Goal: Complete application form

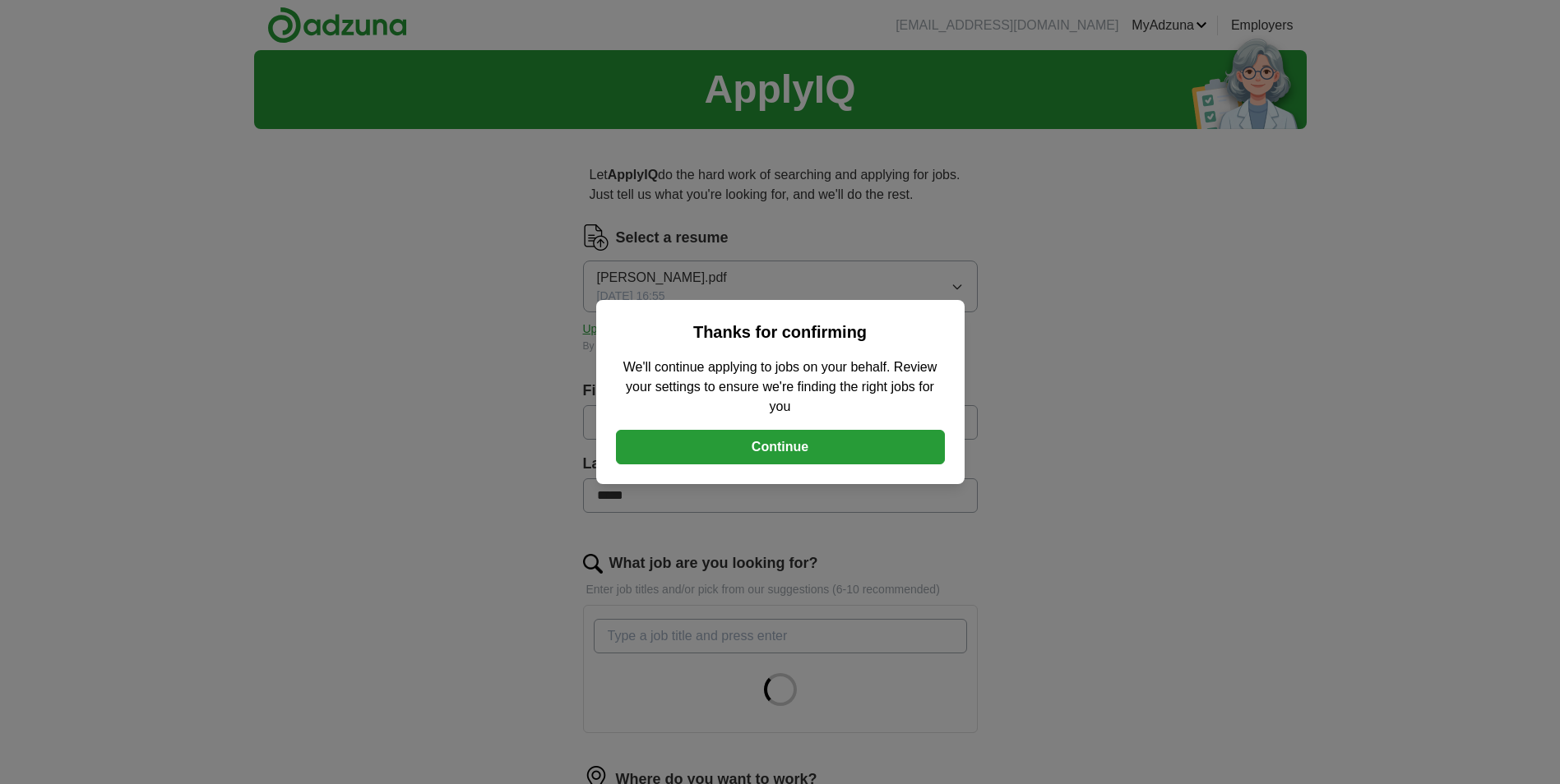
click at [776, 450] on button "Continue" at bounding box center [781, 446] width 329 height 34
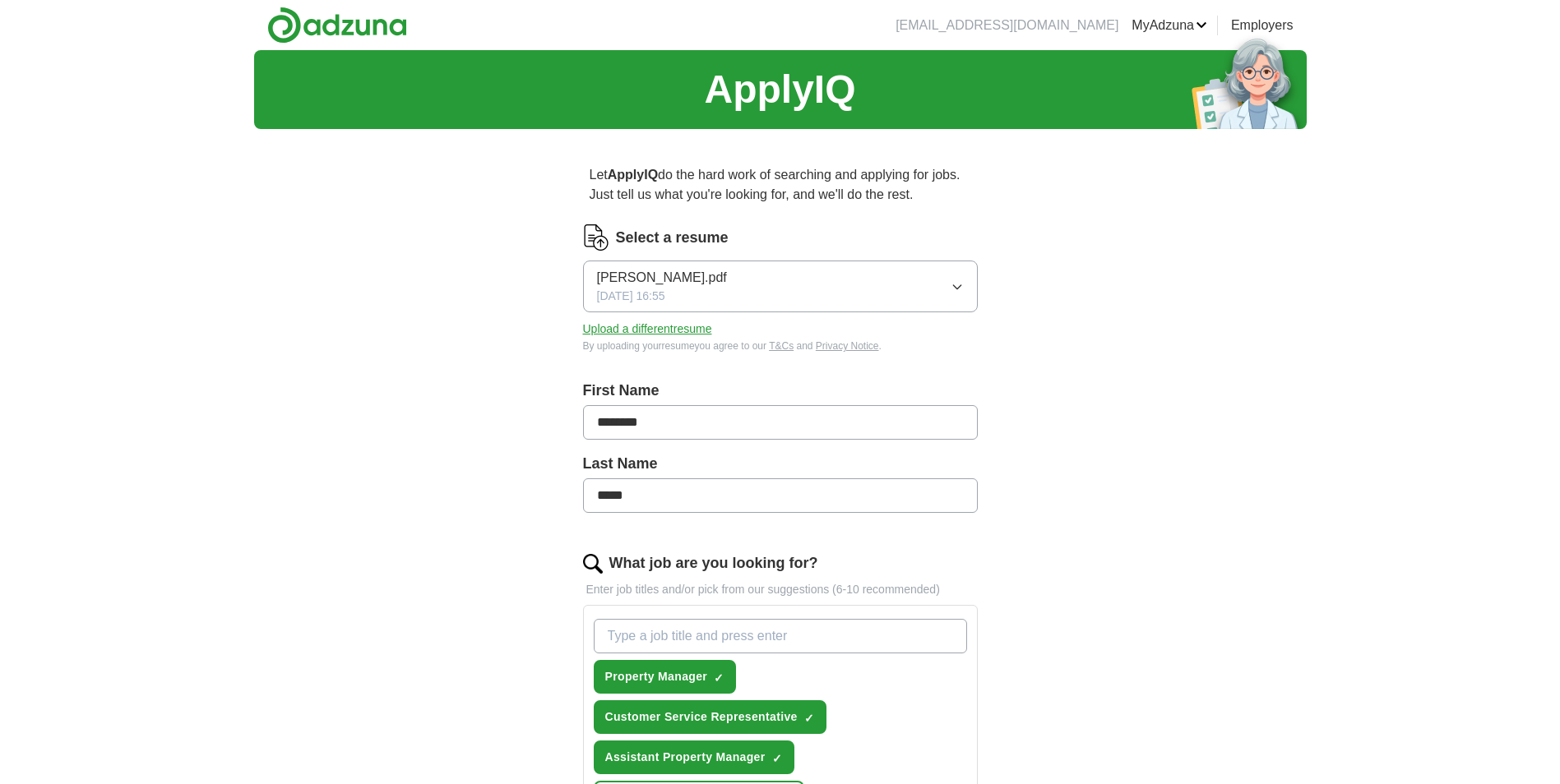
click at [678, 329] on button "Upload a different resume" at bounding box center [647, 329] width 129 height 18
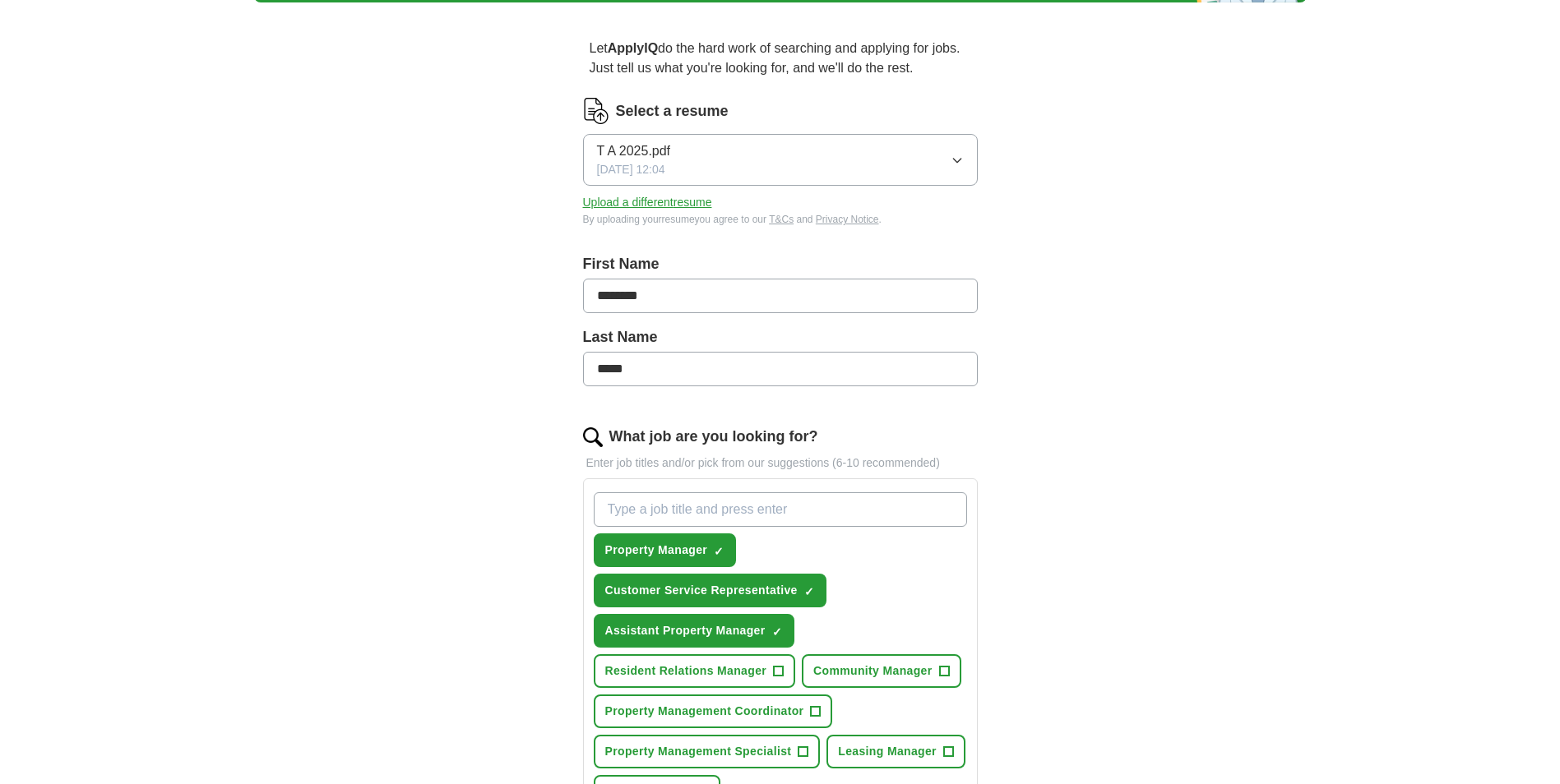
scroll to position [164, 0]
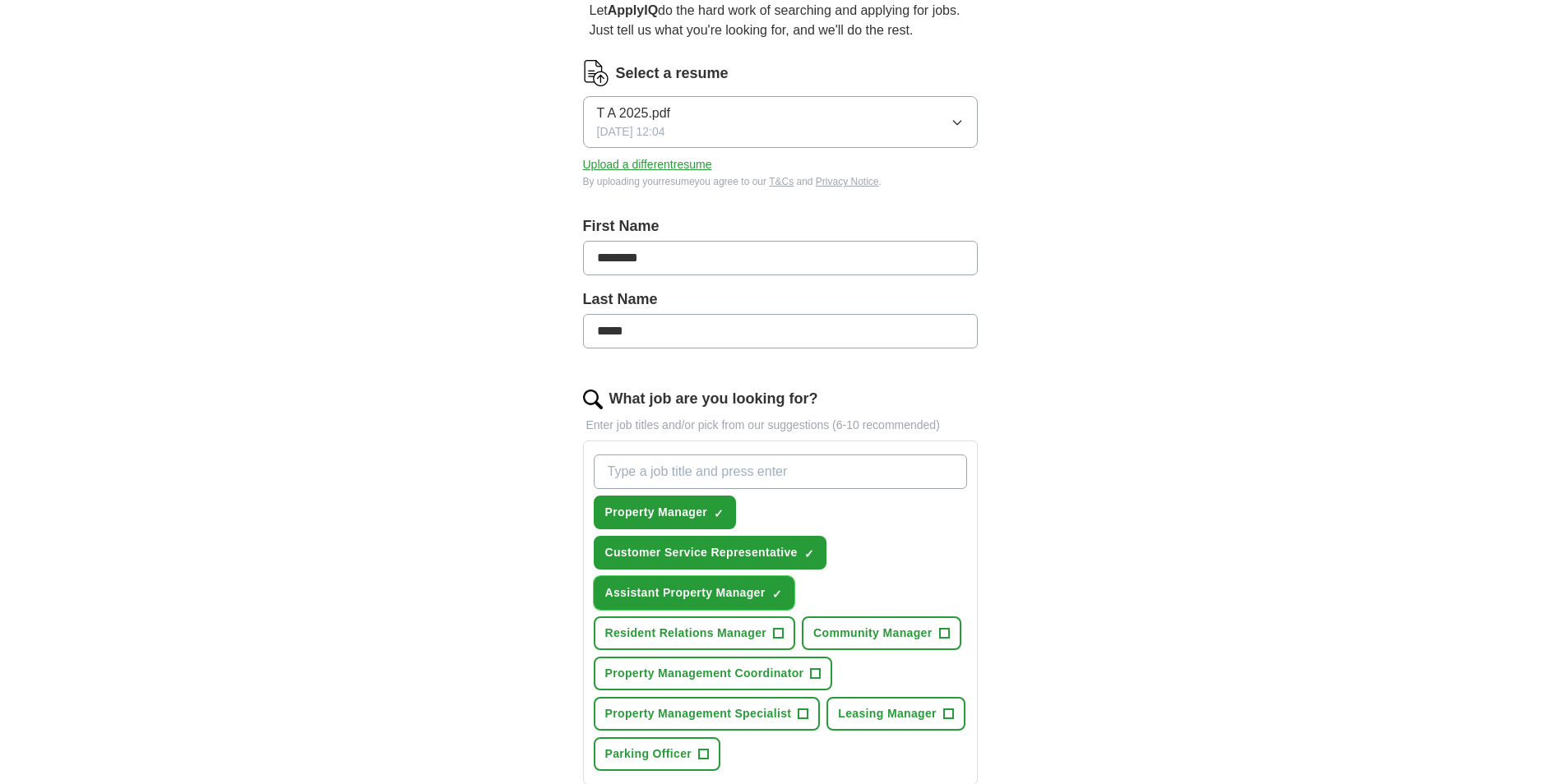
click at [741, 593] on span "Assistant Property Manager" at bounding box center [685, 593] width 160 height 18
click at [741, 589] on span "Assistant Property Manager" at bounding box center [685, 593] width 160 height 18
click at [710, 514] on button "Property Manager ✓ ×" at bounding box center [664, 512] width 143 height 34
click at [896, 714] on span "Leasing Manager" at bounding box center [887, 714] width 99 height 18
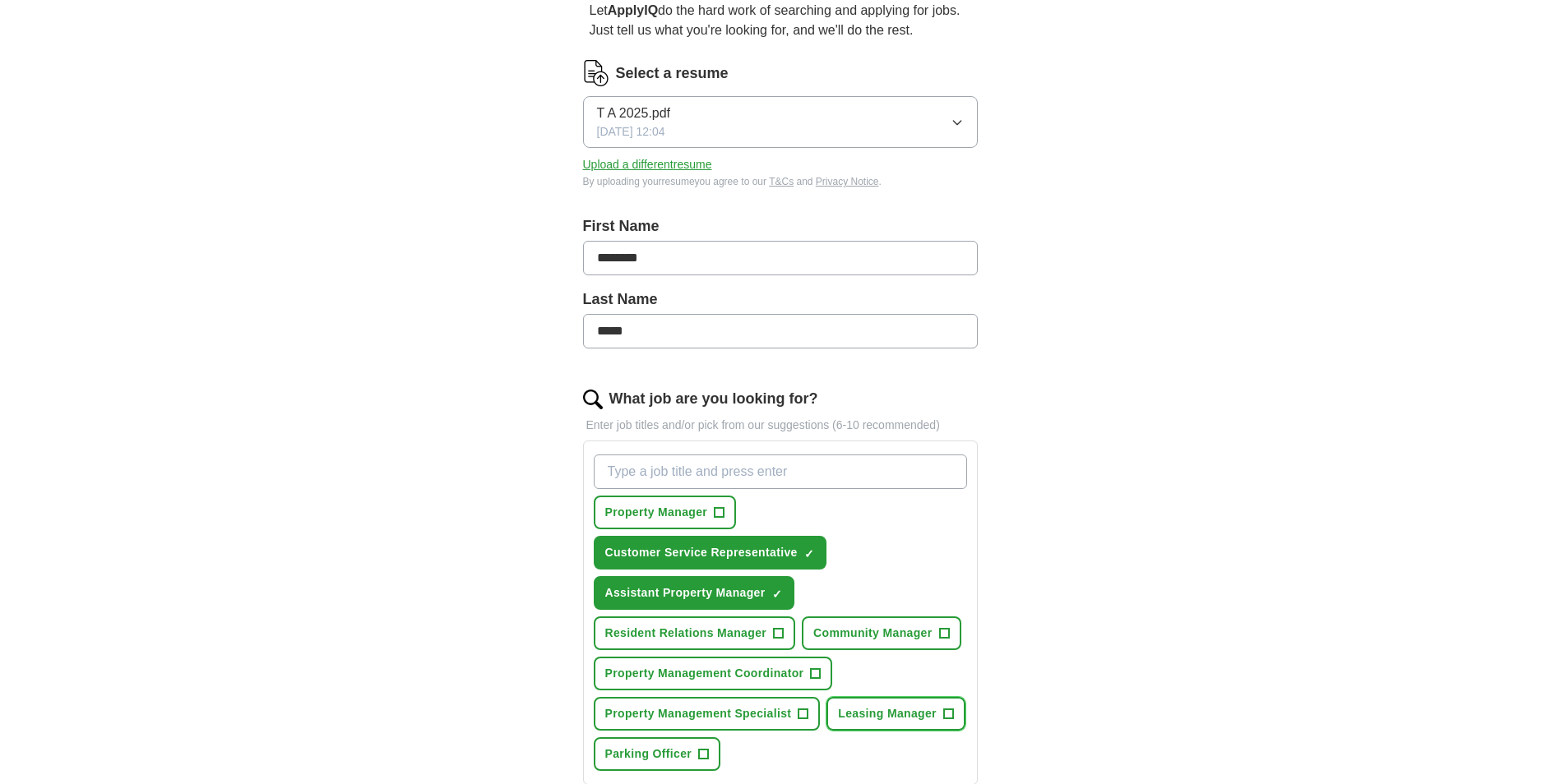
click at [896, 714] on span "Leasing Manager" at bounding box center [887, 714] width 99 height 18
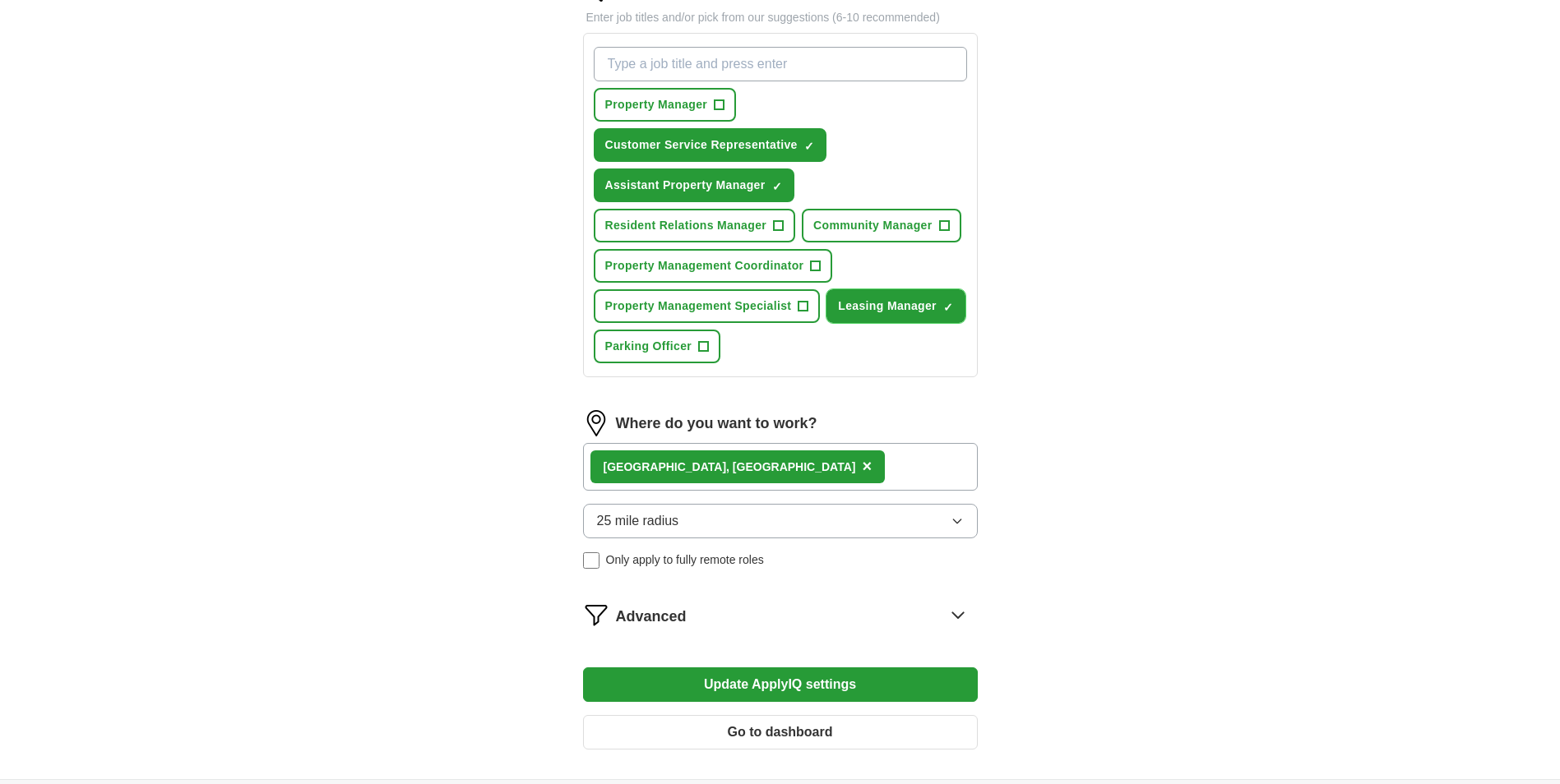
scroll to position [576, 0]
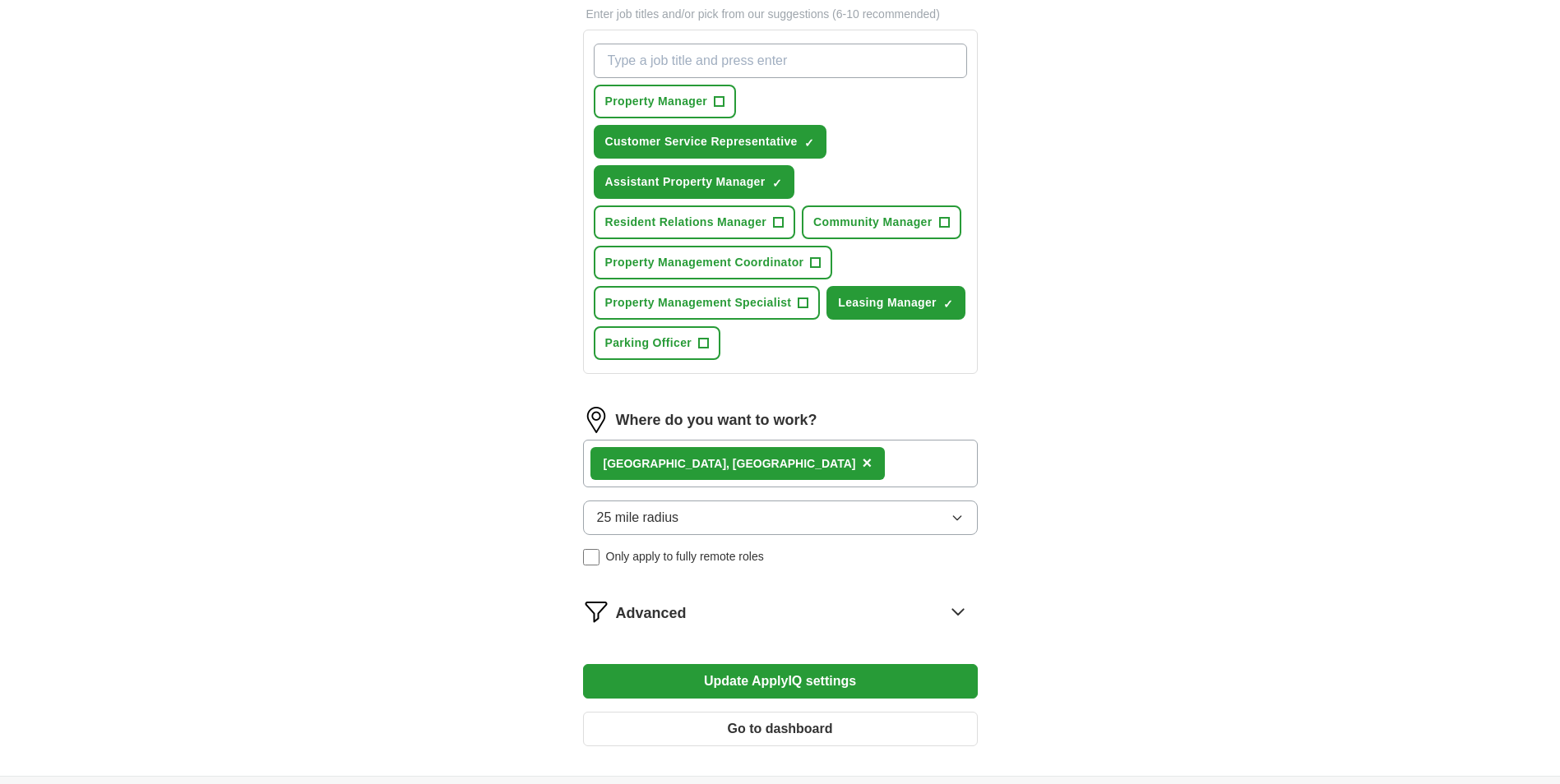
click at [790, 684] on button "Update ApplyIQ settings" at bounding box center [780, 681] width 395 height 34
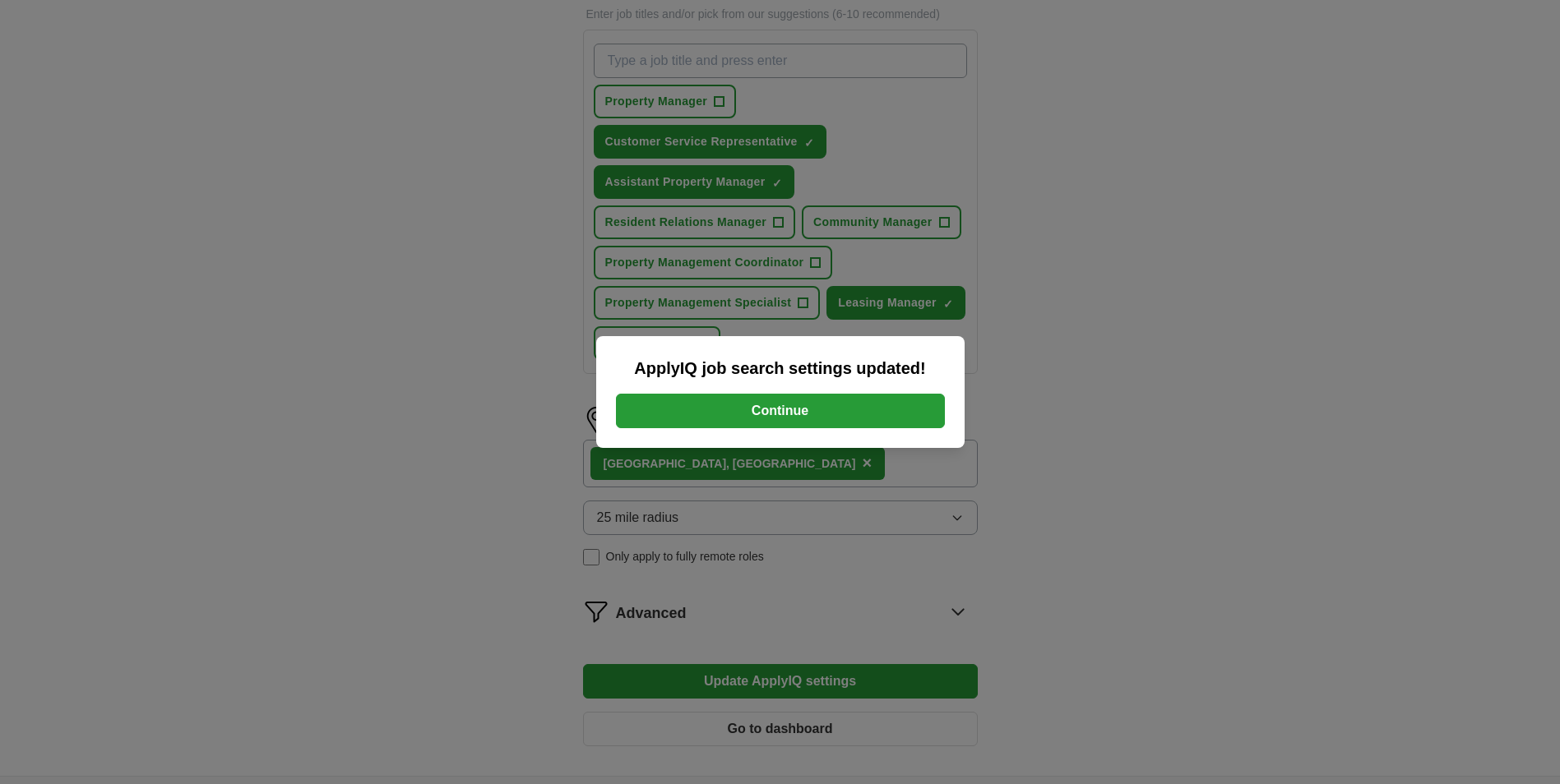
click at [748, 409] on button "Continue" at bounding box center [781, 410] width 329 height 34
